Goal: Task Accomplishment & Management: Complete application form

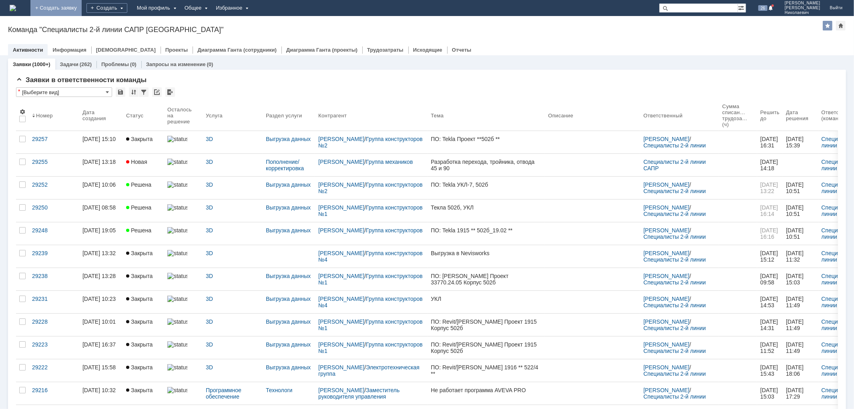
click at [82, 3] on link "+ Создать заявку" at bounding box center [55, 8] width 51 height 16
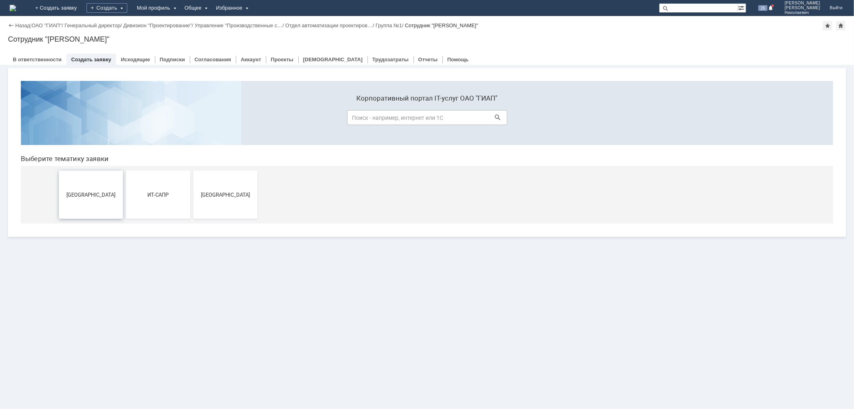
click at [77, 198] on button "[GEOGRAPHIC_DATA]" at bounding box center [91, 194] width 64 height 48
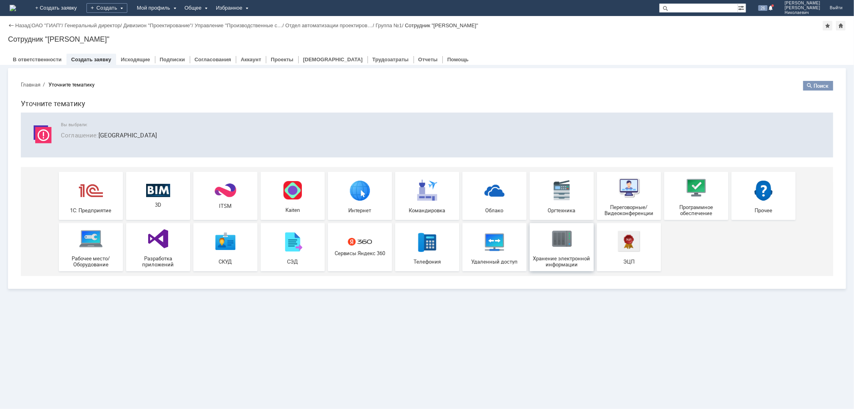
click at [555, 244] on img at bounding box center [562, 238] width 24 height 24
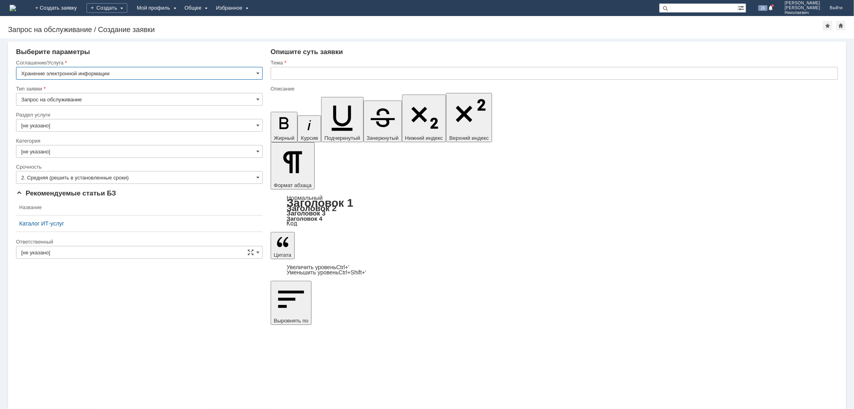
click at [44, 127] on input "[не указано]" at bounding box center [139, 125] width 247 height 13
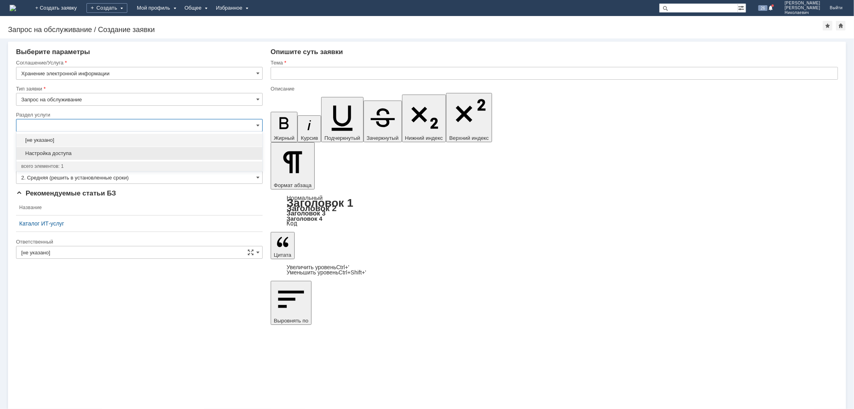
click at [60, 154] on span "Настройка доступа" at bounding box center [139, 153] width 236 height 6
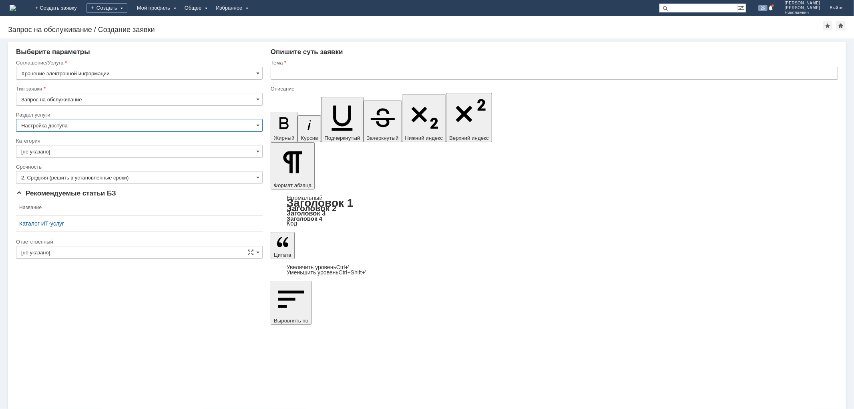
type input "Настройка доступа"
click at [320, 71] on input "text" at bounding box center [555, 73] width 568 height 13
